Goal: Information Seeking & Learning: Learn about a topic

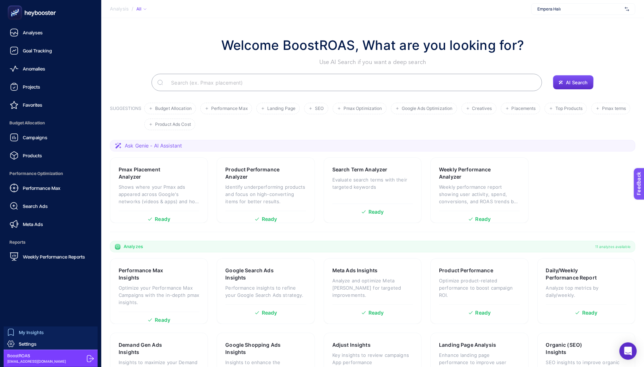
click at [24, 330] on span "My Insights" at bounding box center [31, 332] width 25 height 6
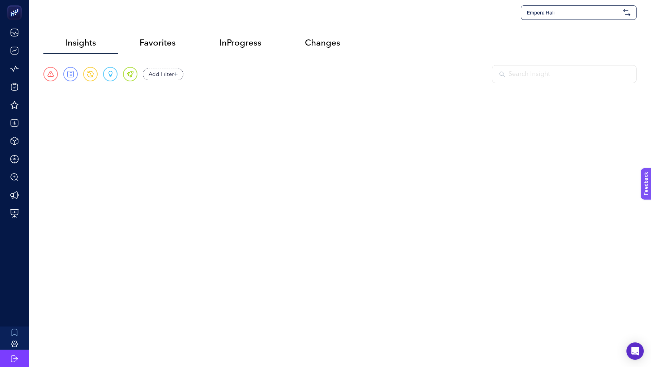
click at [560, 13] on span "Empera Halı" at bounding box center [573, 12] width 93 height 7
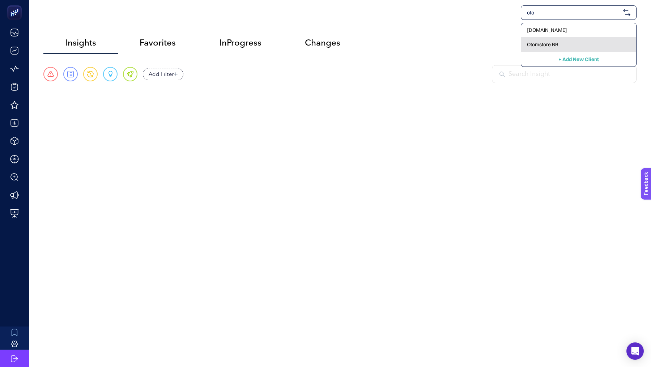
type input "oto"
click at [569, 41] on div "Otomstore BR" at bounding box center [578, 45] width 115 height 14
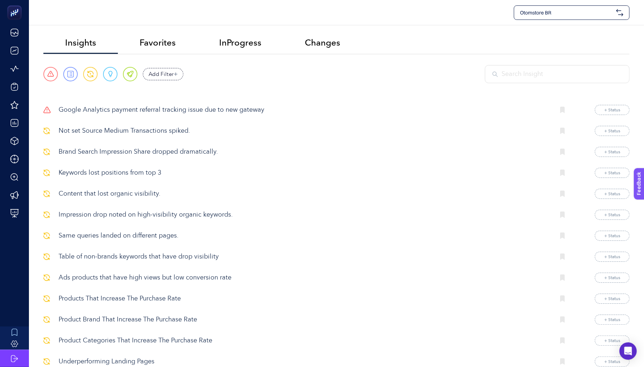
click at [220, 106] on p "Google Analytics payment referral tracking issue due to new gateway" at bounding box center [304, 110] width 491 height 10
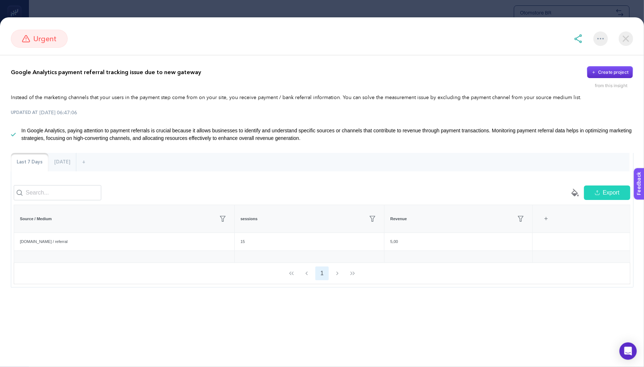
click at [623, 38] on img at bounding box center [626, 38] width 14 height 14
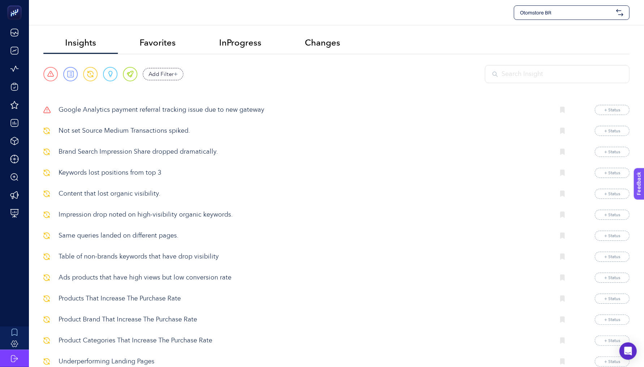
click at [237, 111] on p "Google Analytics payment referral tracking issue due to new gateway" at bounding box center [304, 110] width 491 height 10
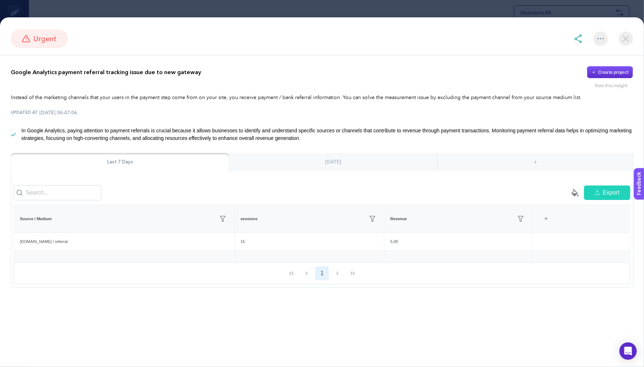
click at [354, 164] on div "[DATE]" at bounding box center [333, 162] width 208 height 19
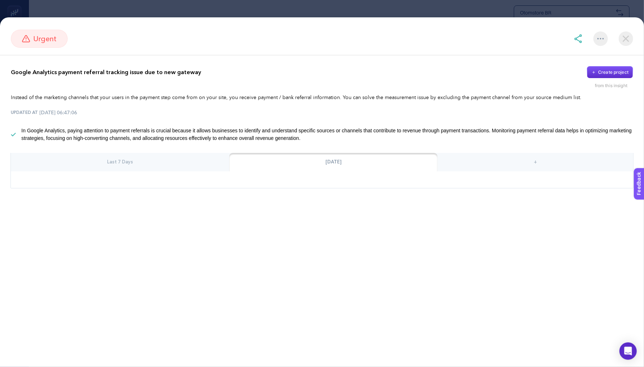
click at [626, 39] on img at bounding box center [626, 38] width 14 height 14
